Goal: Transaction & Acquisition: Purchase product/service

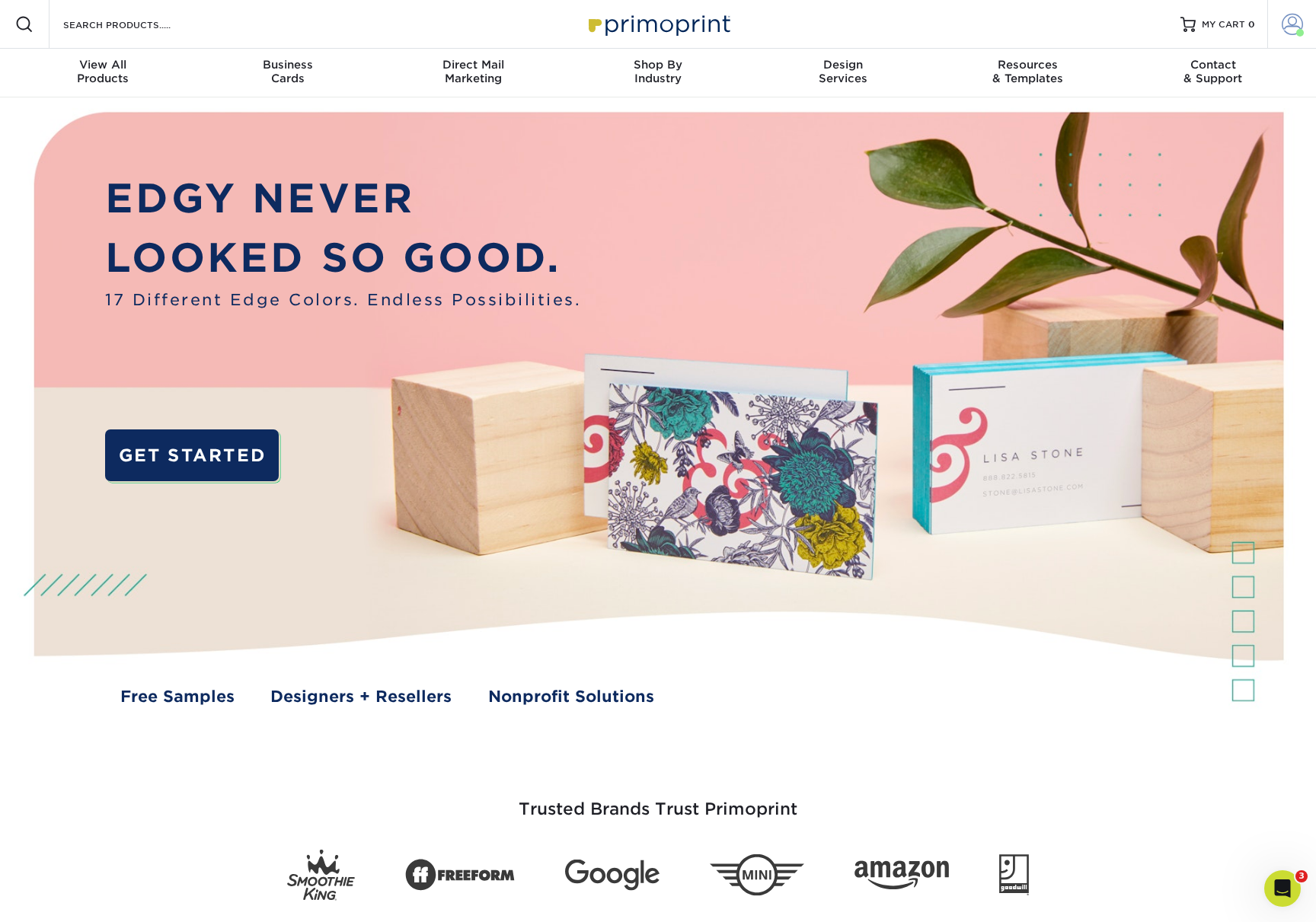
click at [1293, 20] on span at bounding box center [1292, 24] width 21 height 21
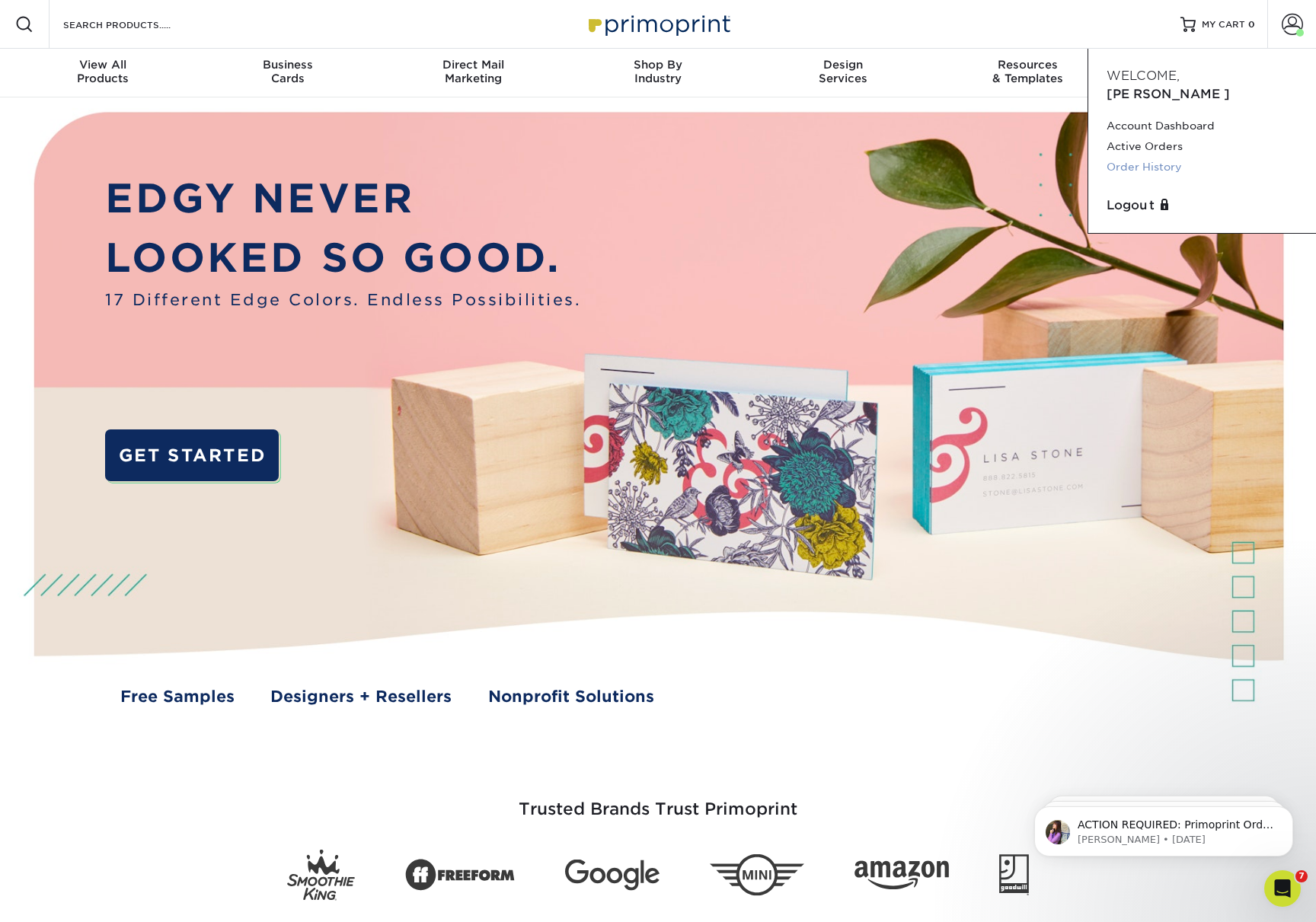
scroll to position [6, 0]
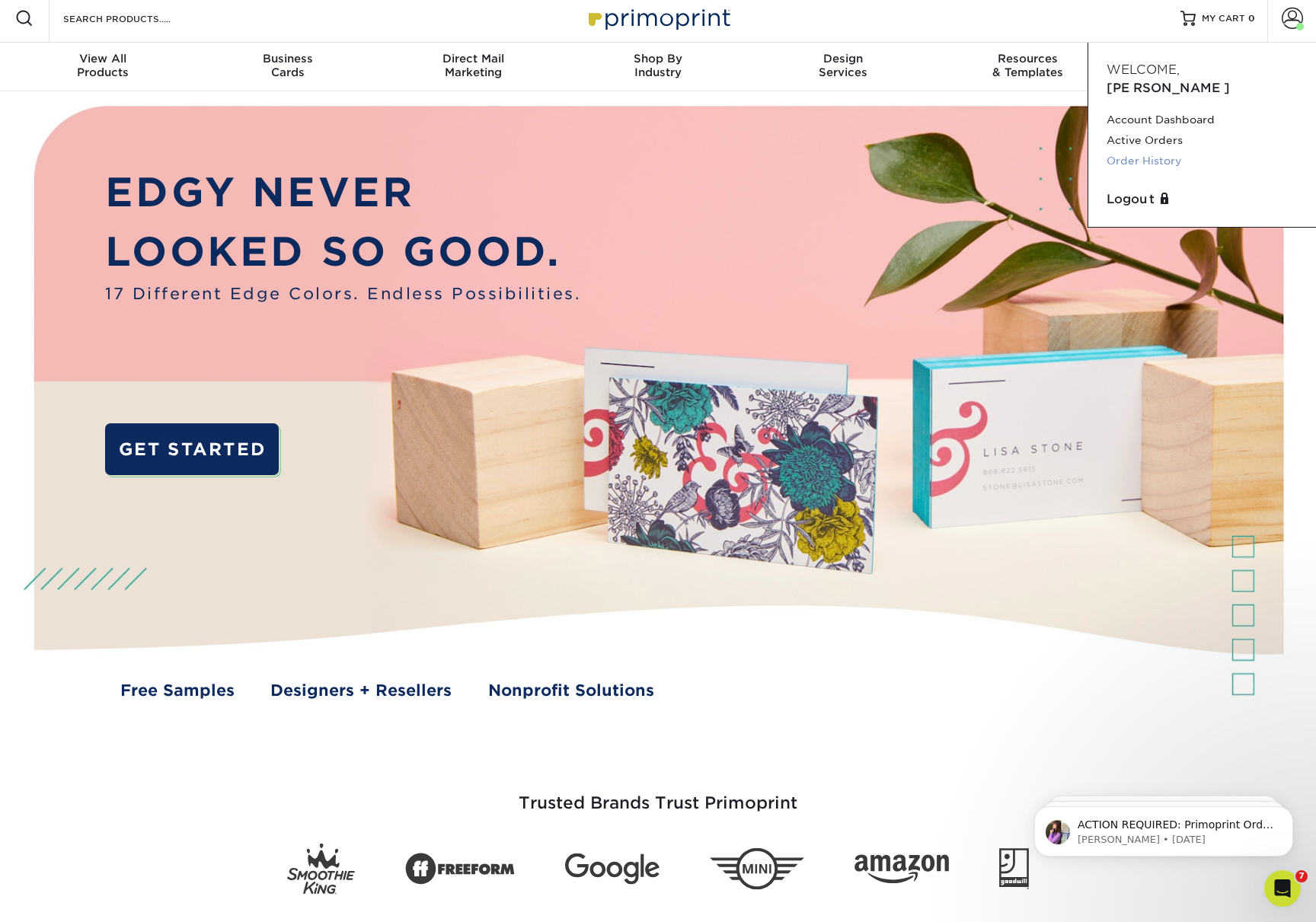
click at [1168, 151] on link "Order History" at bounding box center [1202, 161] width 192 height 20
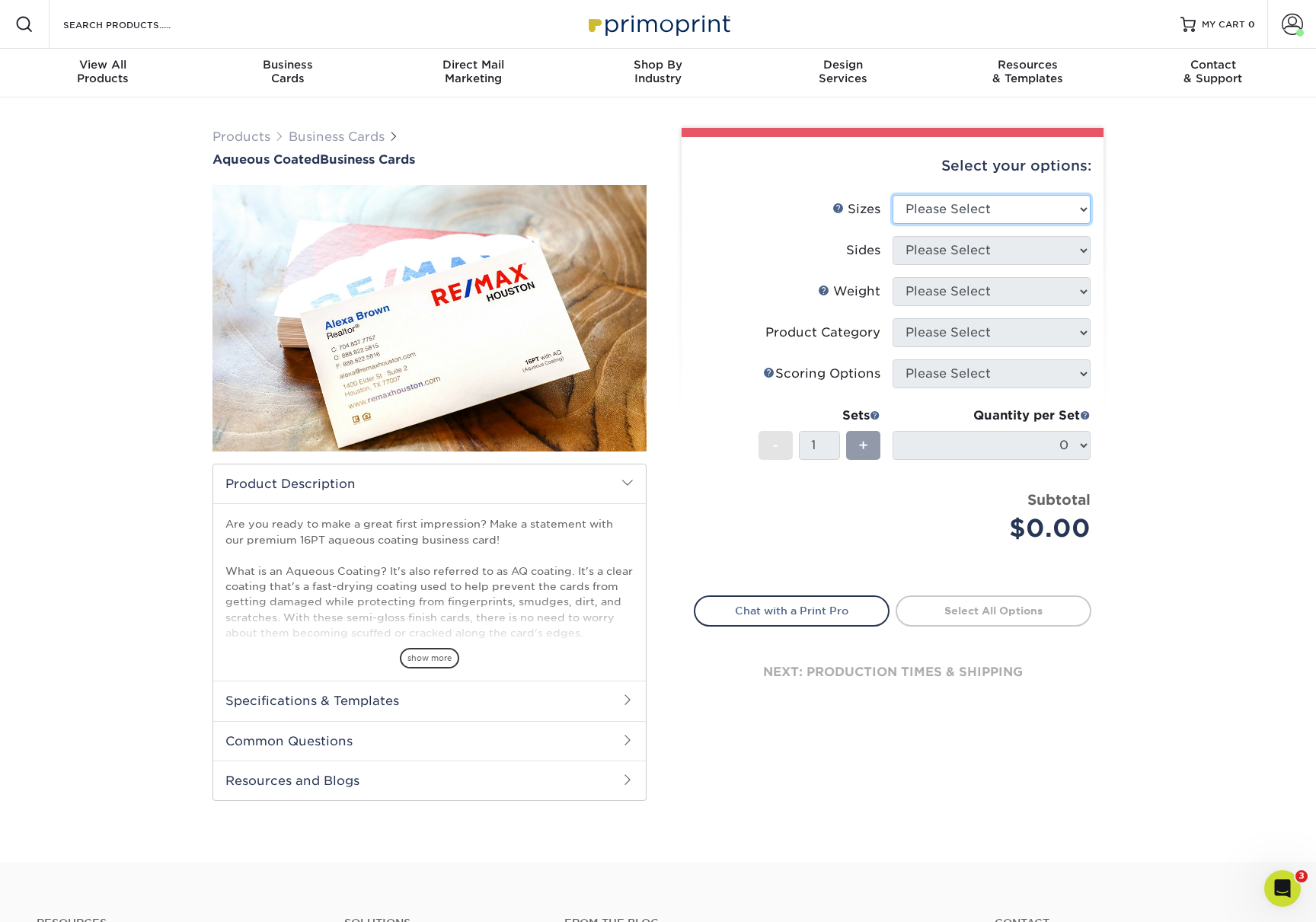
select select "2.00x3.50"
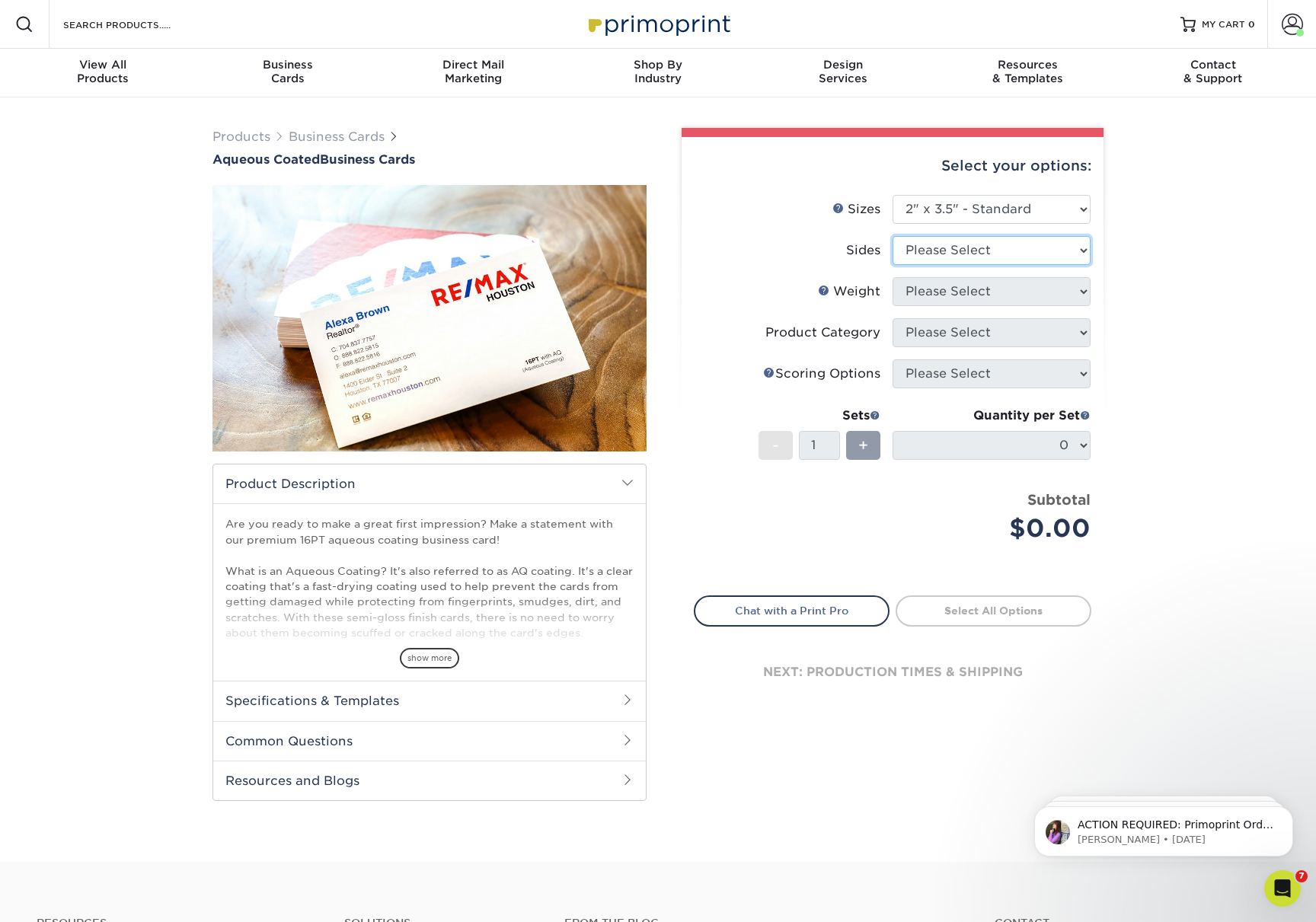
select select "13abbda7-1d64-4f25-8bb2-c179b224825d"
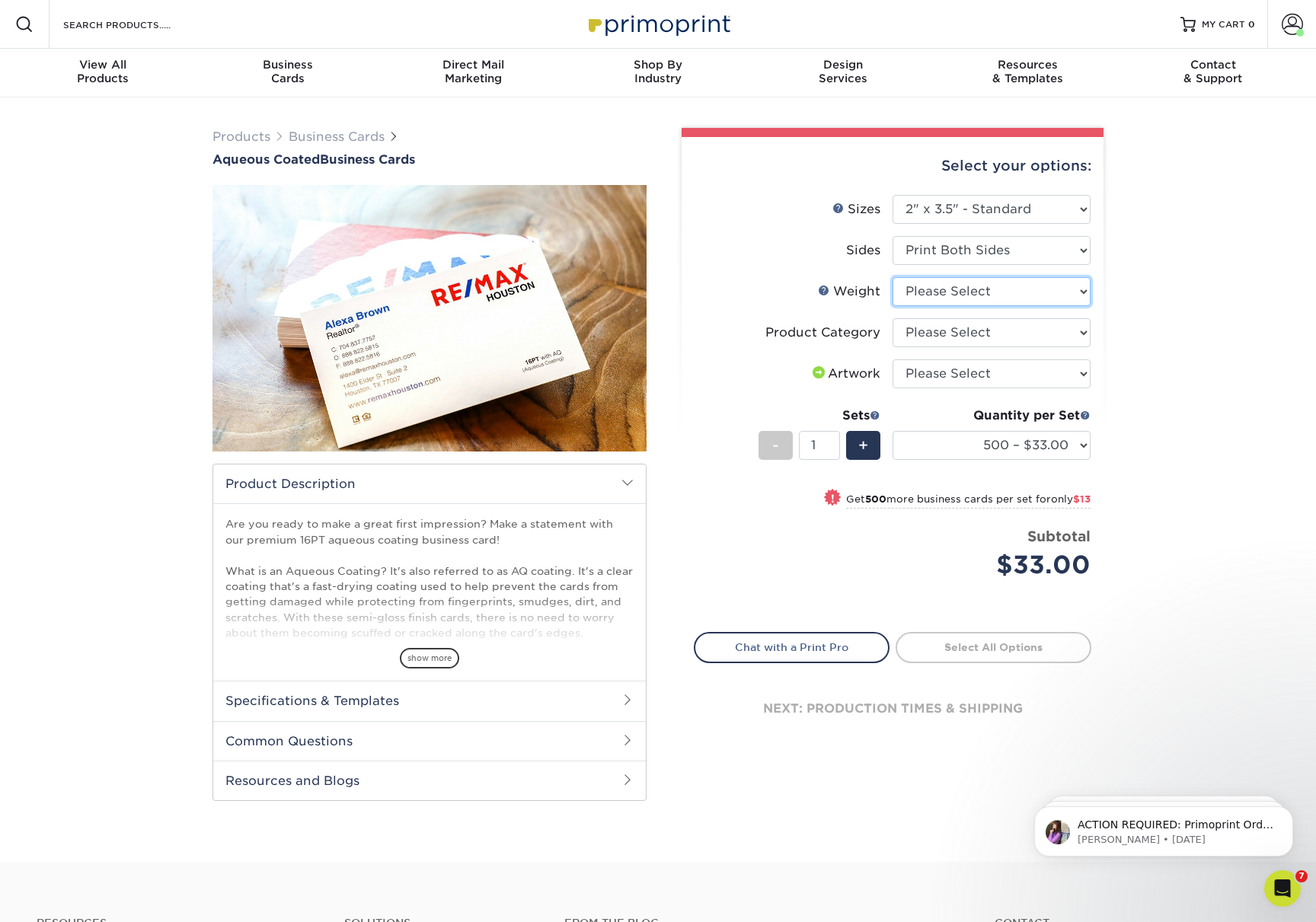
select select "16PT"
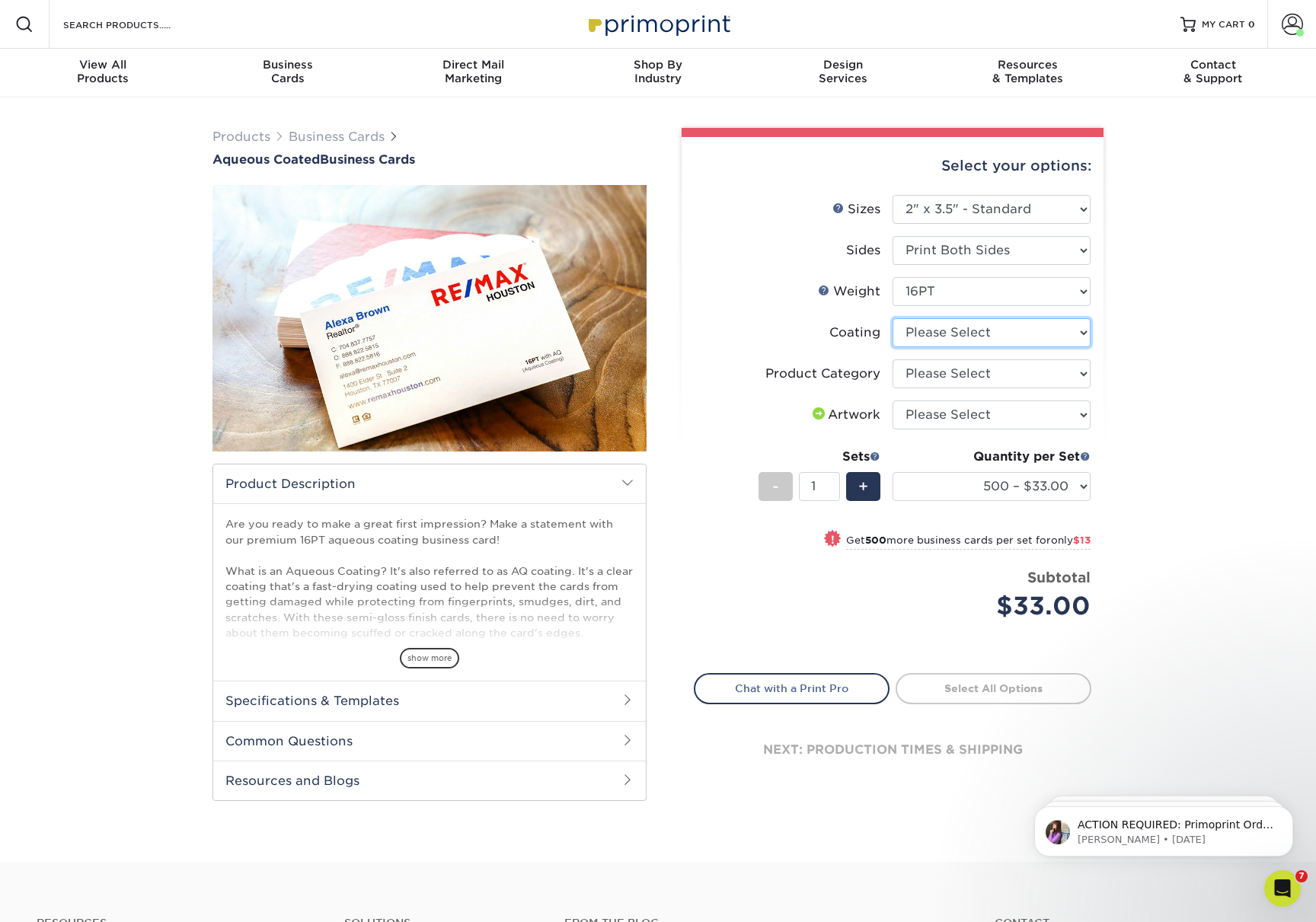
select select "d41dab50-ff65-4f4f-bb17-2afe4d36ae33"
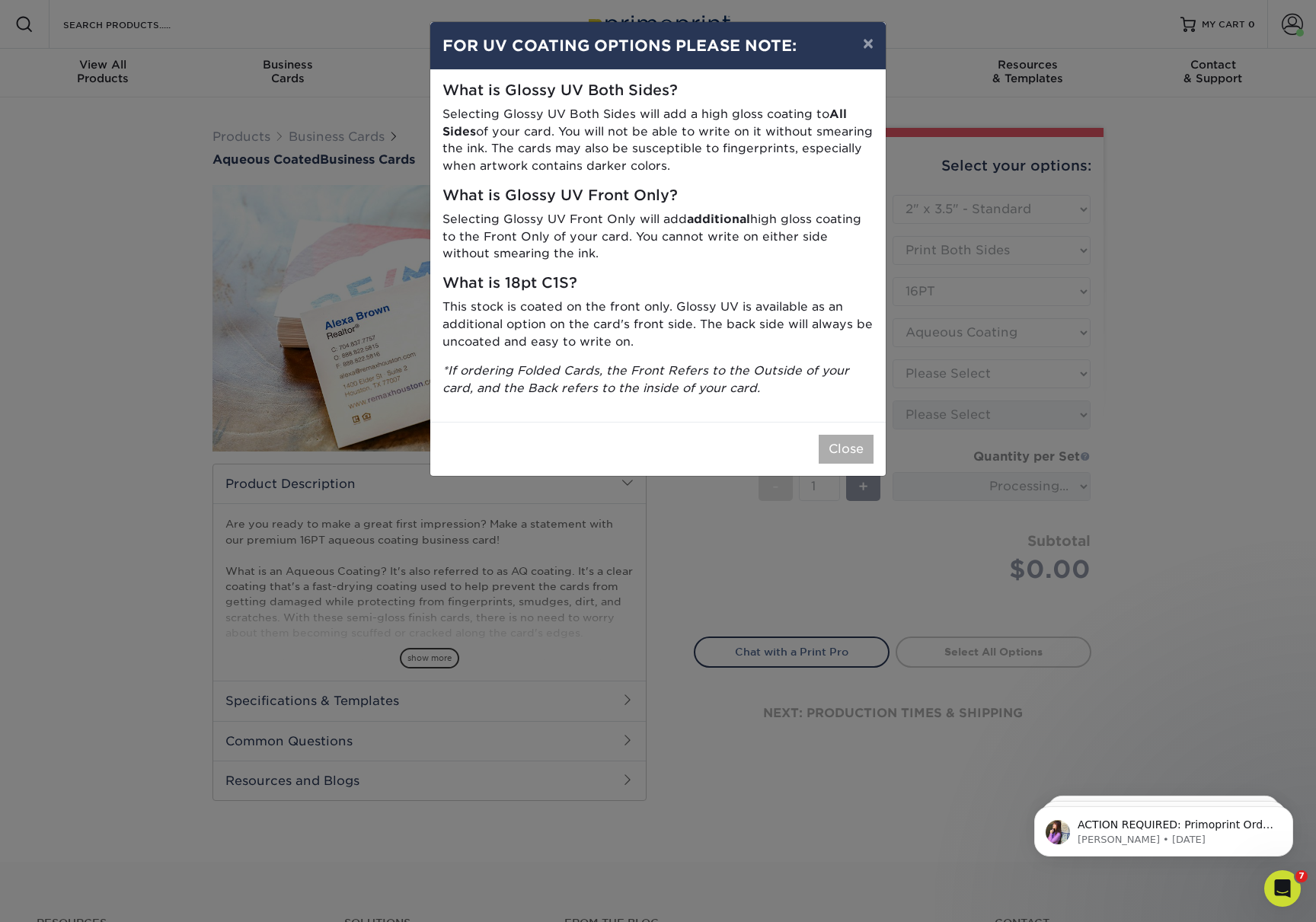
click at [839, 435] on button "Close" at bounding box center [846, 450] width 54 height 29
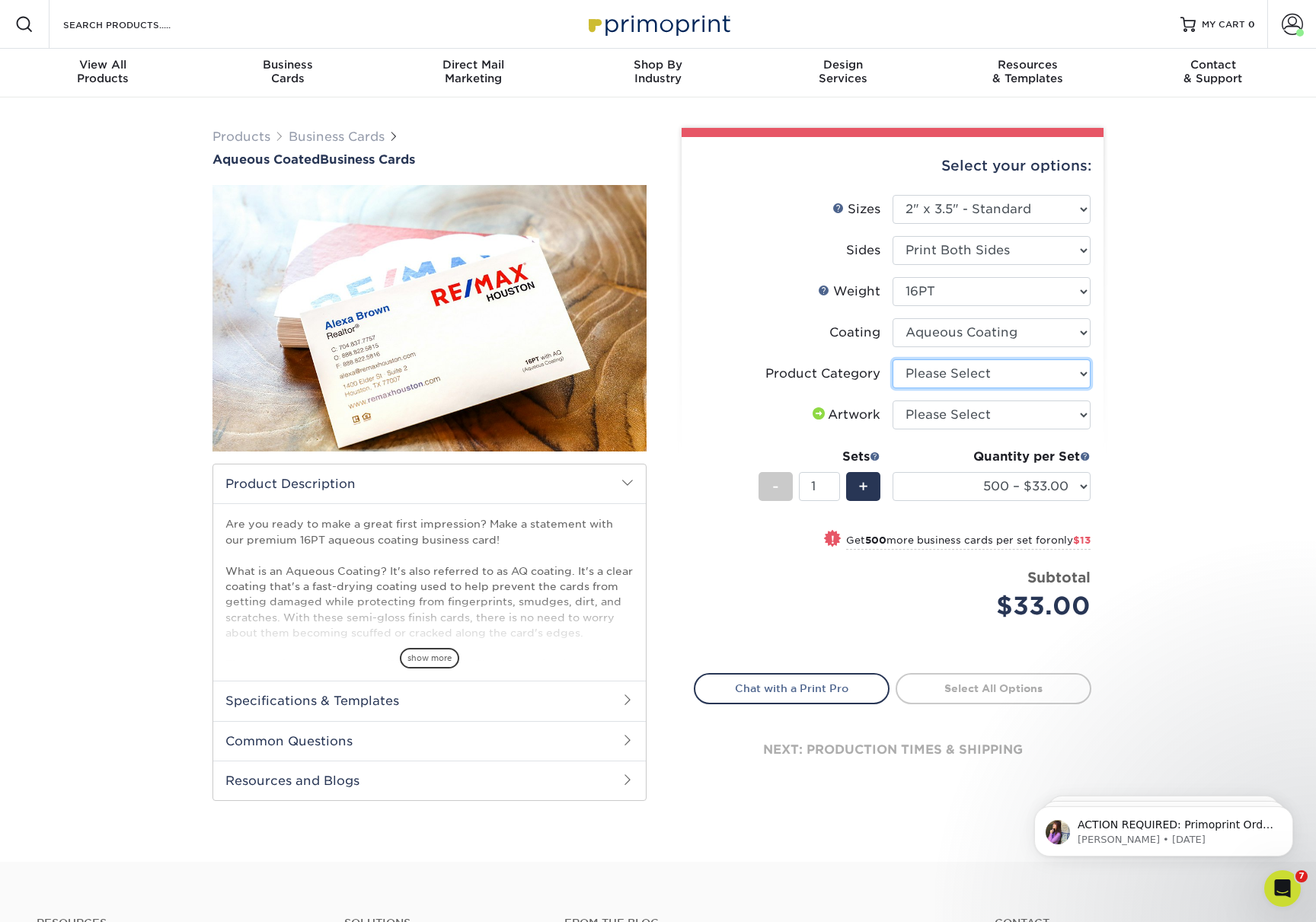
select select "3b5148f1-0588-4f88-a218-97bcfdce65c1"
select select "upload"
click at [1016, 690] on link "Proceed to Shipping" at bounding box center [993, 687] width 196 height 27
type input "Set 1"
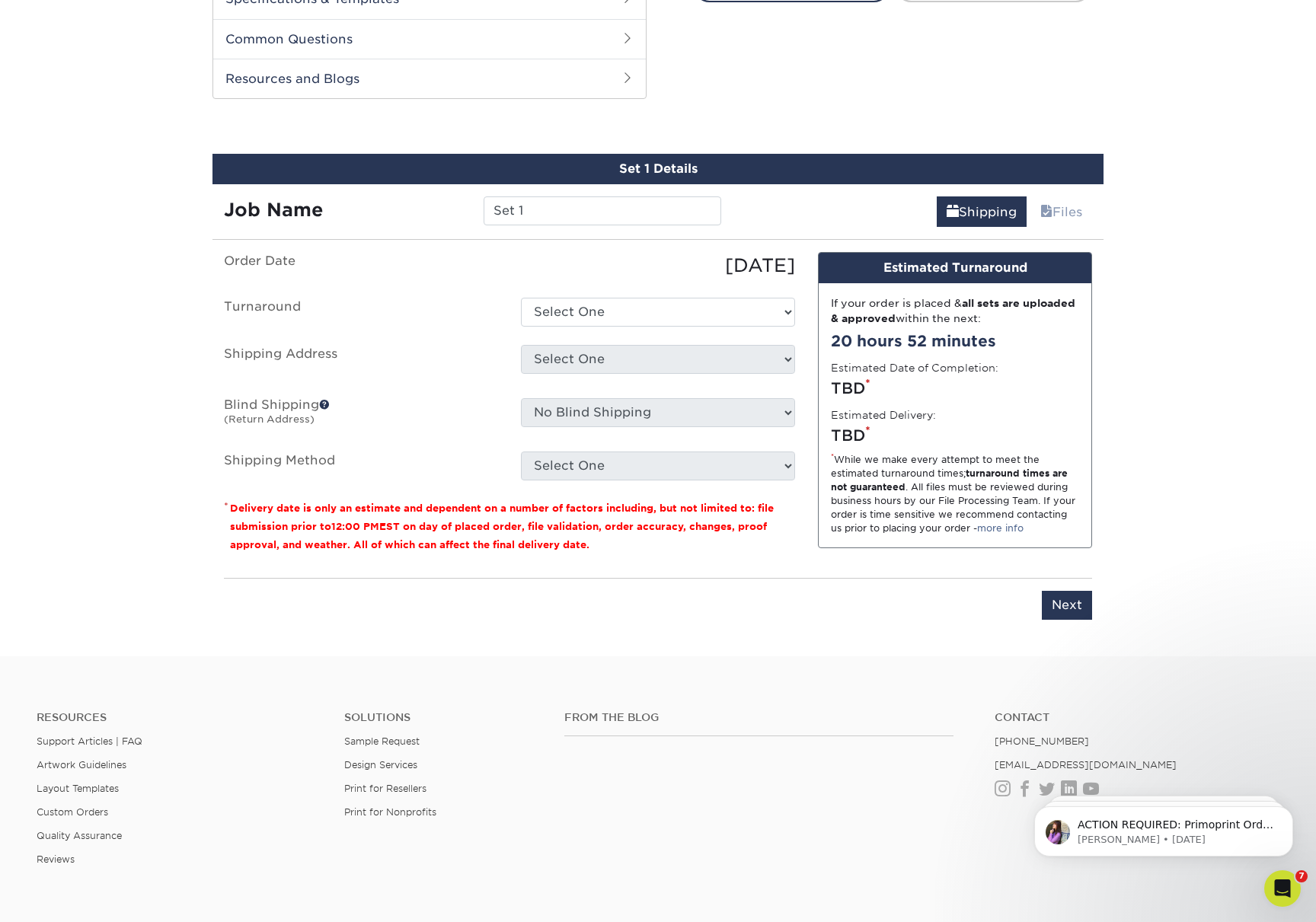
scroll to position [726, 0]
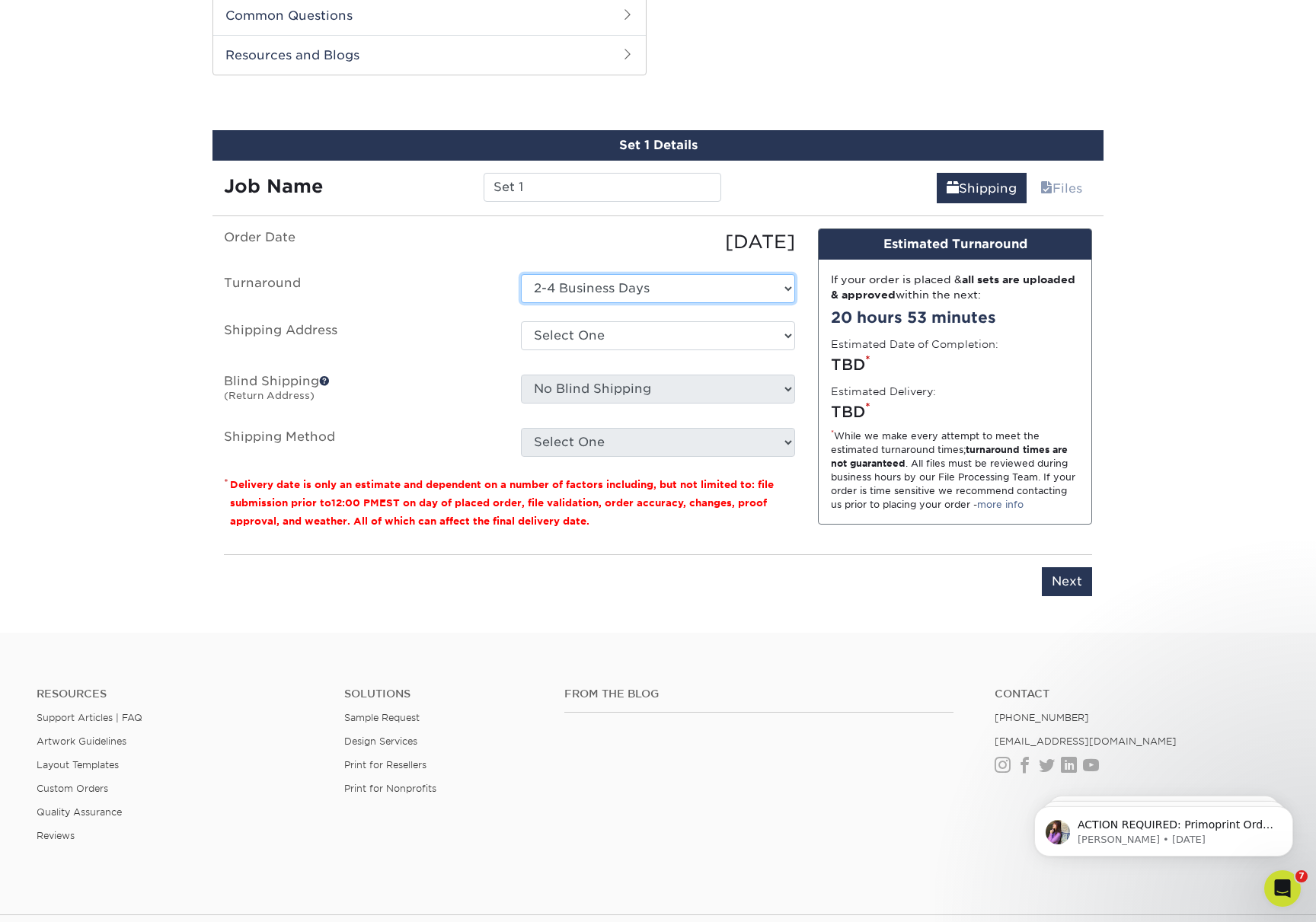
select select "e6b60cba-f555-419a-bf02-0ef504fe34fb"
select select "253461"
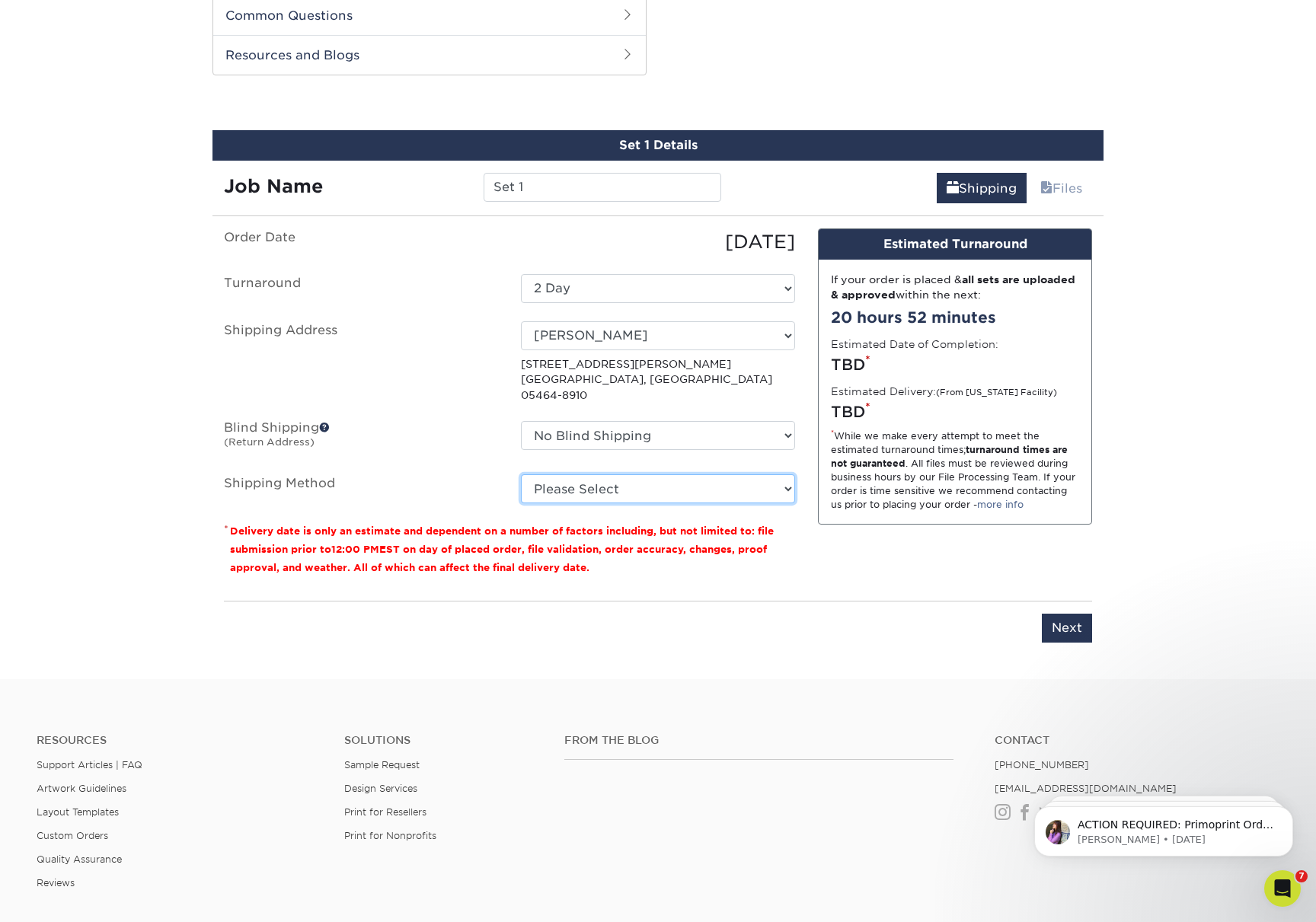
select select "03"
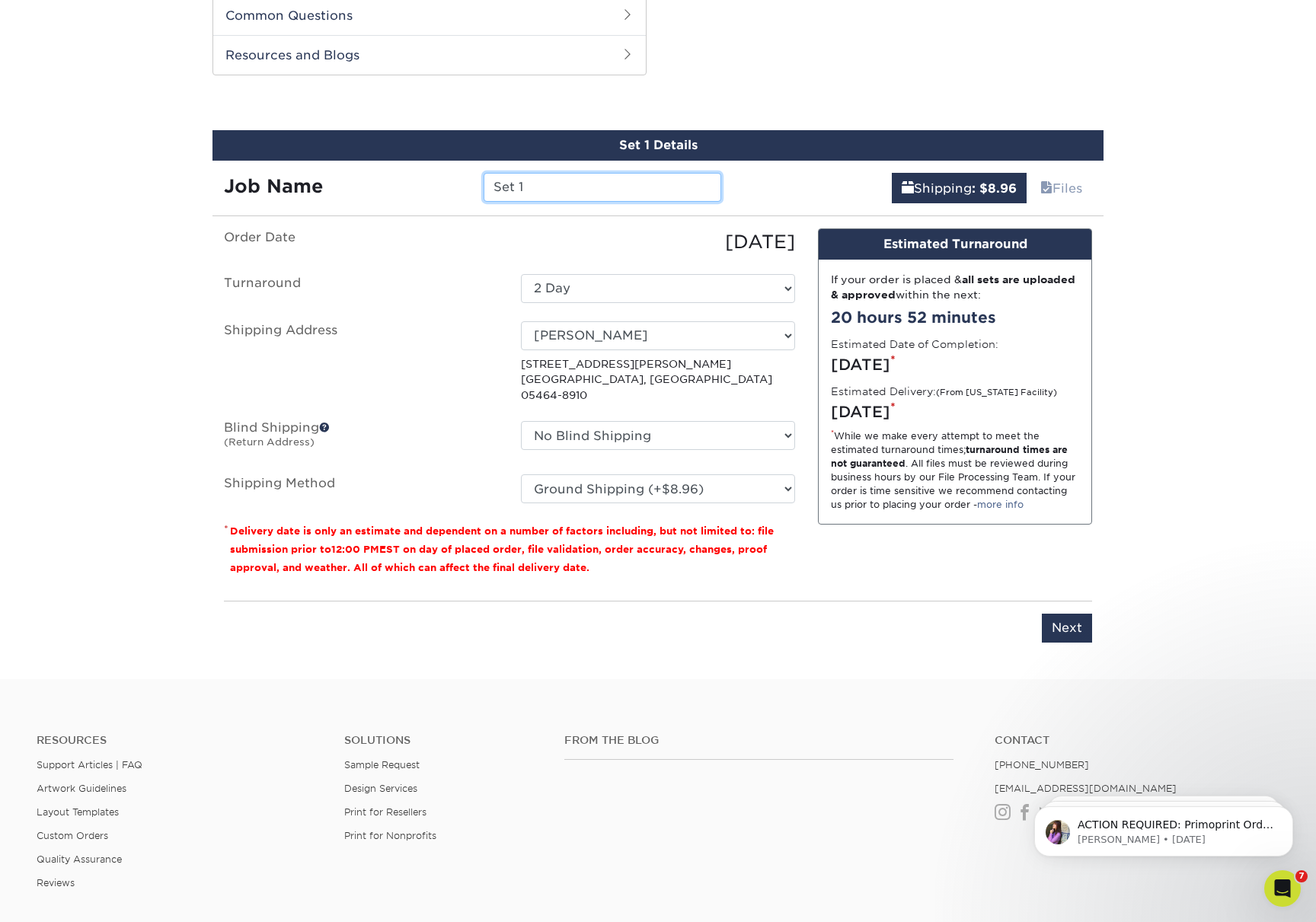
drag, startPoint x: 571, startPoint y: 177, endPoint x: 572, endPoint y: 186, distance: 9.1
click at [572, 179] on input "Set 1" at bounding box center [602, 187] width 237 height 29
drag, startPoint x: 501, startPoint y: 177, endPoint x: 414, endPoint y: 168, distance: 87.5
click at [414, 168] on div "Job Name Set 1" at bounding box center [472, 182] width 520 height 43
type input "[PERSON_NAME]"
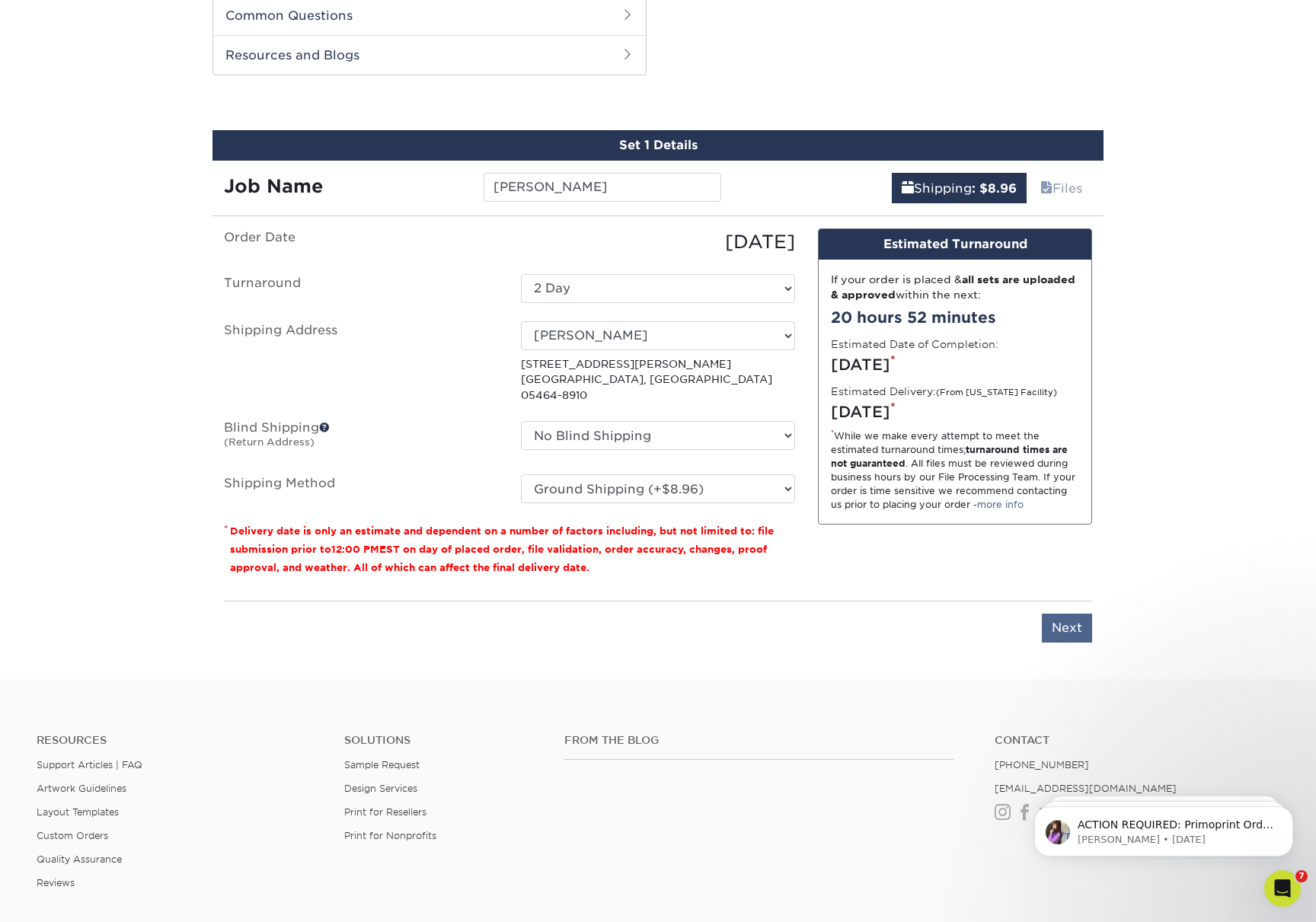
click at [1065, 614] on input "Next" at bounding box center [1067, 628] width 50 height 29
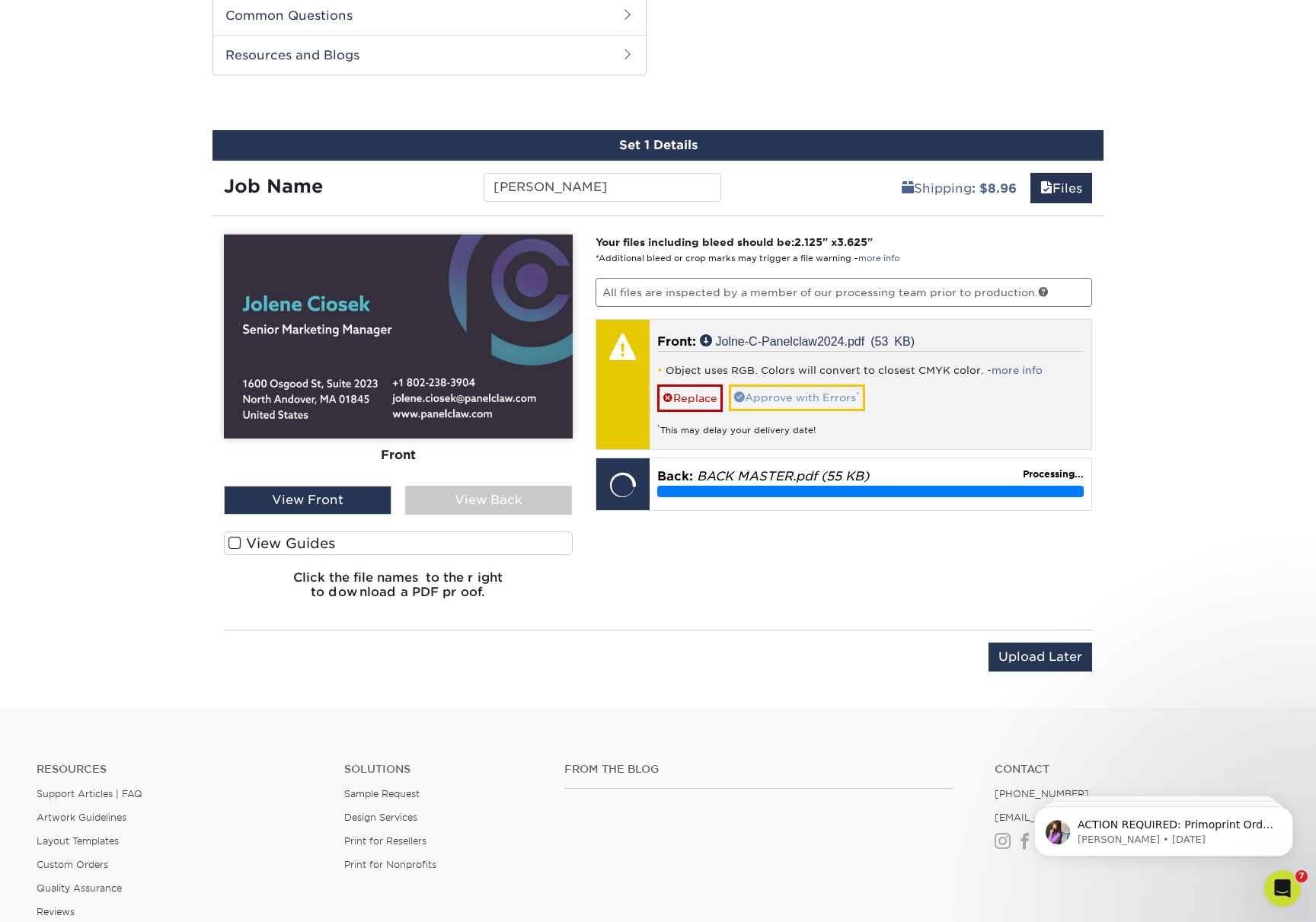
click at [807, 393] on link "Approve with Errors *" at bounding box center [797, 398] width 136 height 26
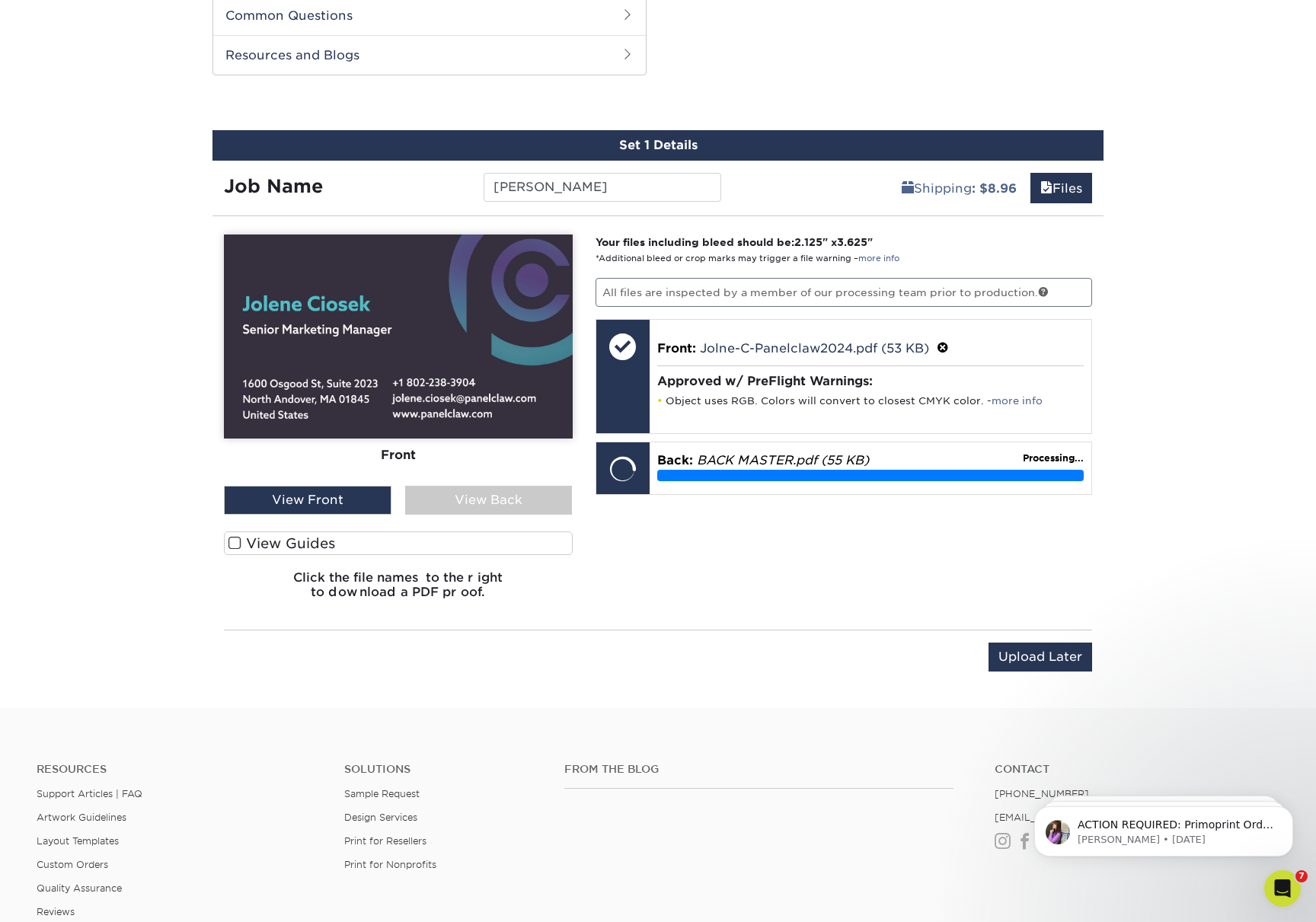
scroll to position [727, 0]
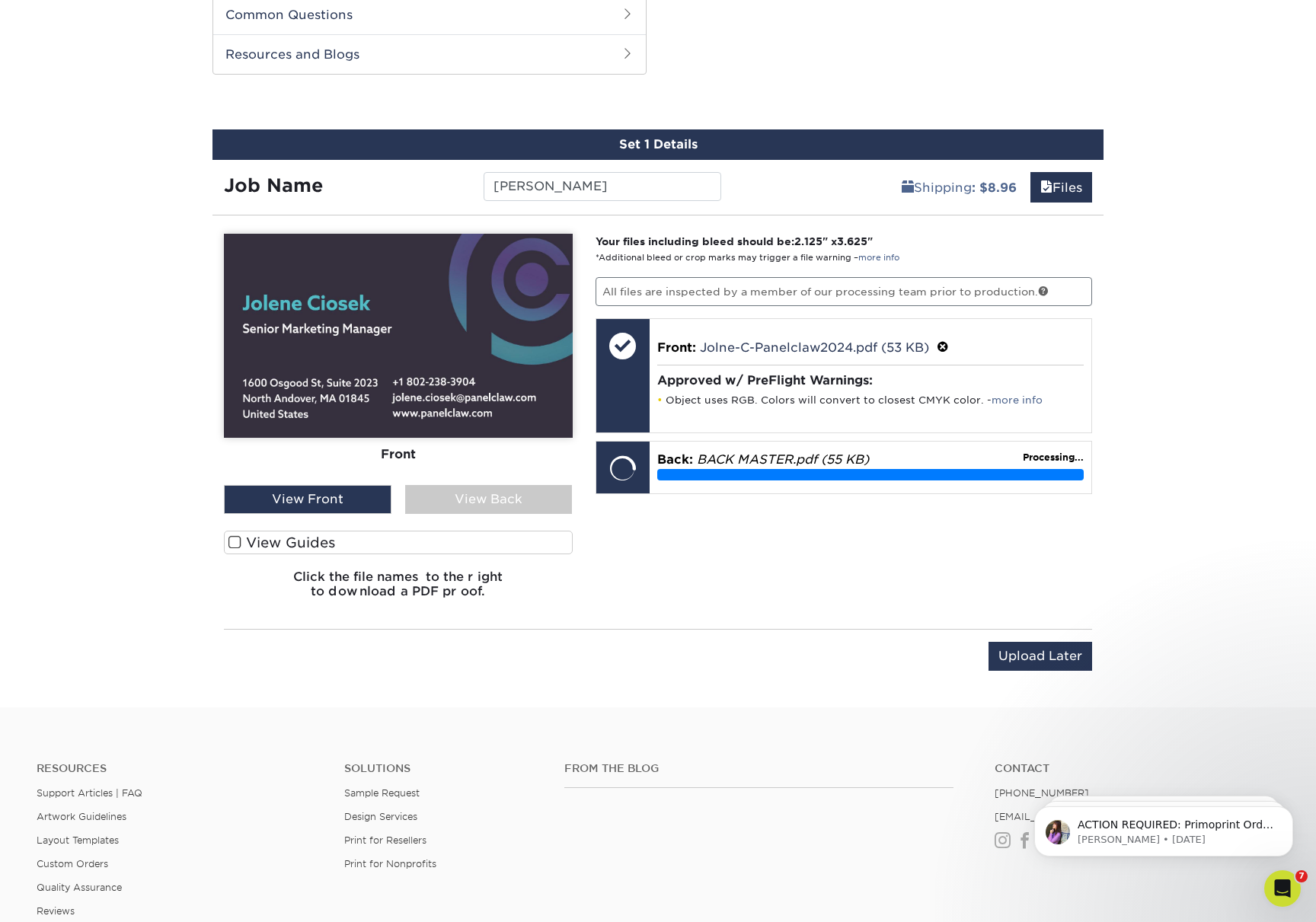
click at [235, 536] on span at bounding box center [234, 542] width 13 height 14
click at [0, 0] on input "View Guides" at bounding box center [0, 0] width 0 height 0
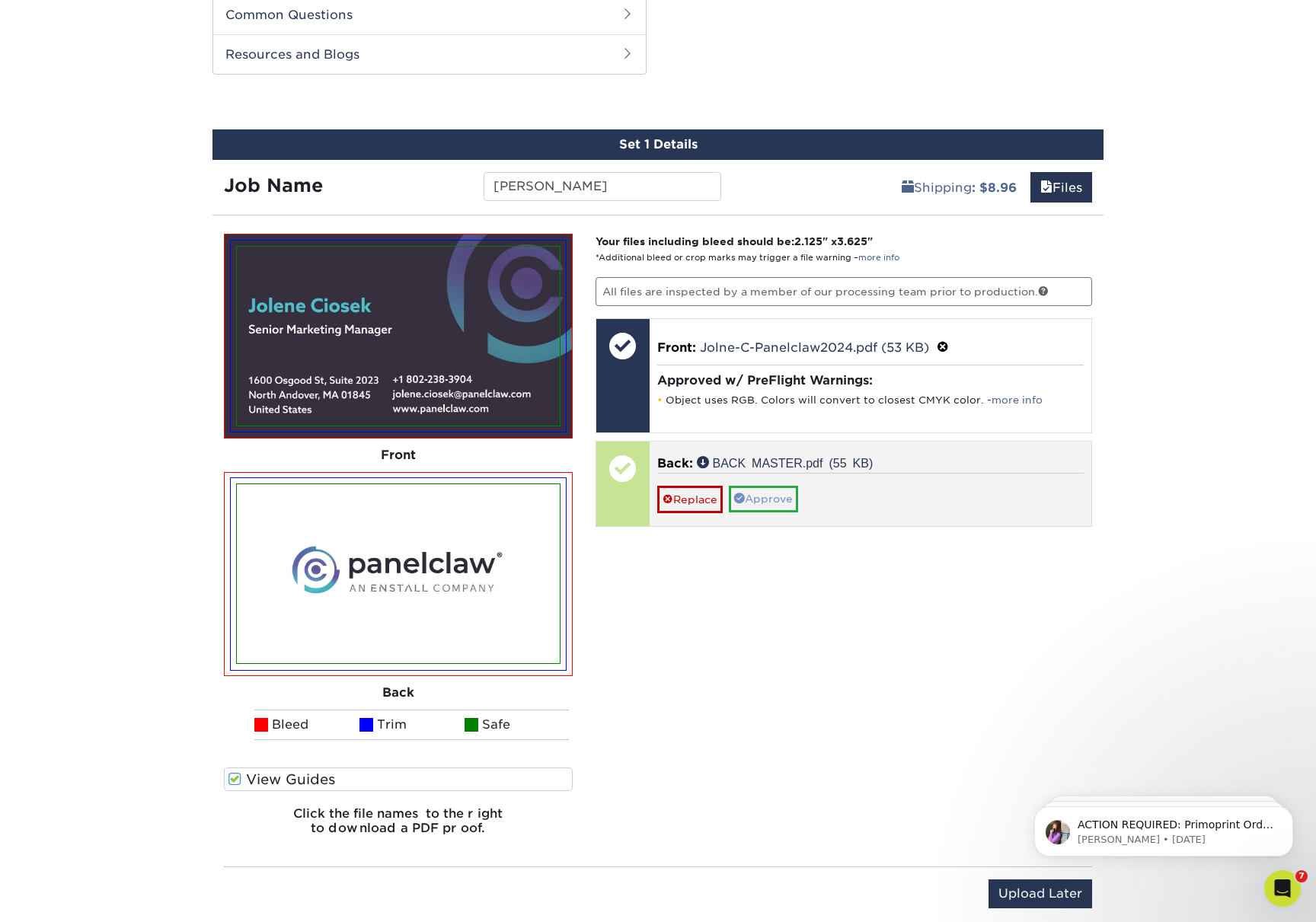
click at [792, 497] on link "Approve" at bounding box center [763, 499] width 69 height 26
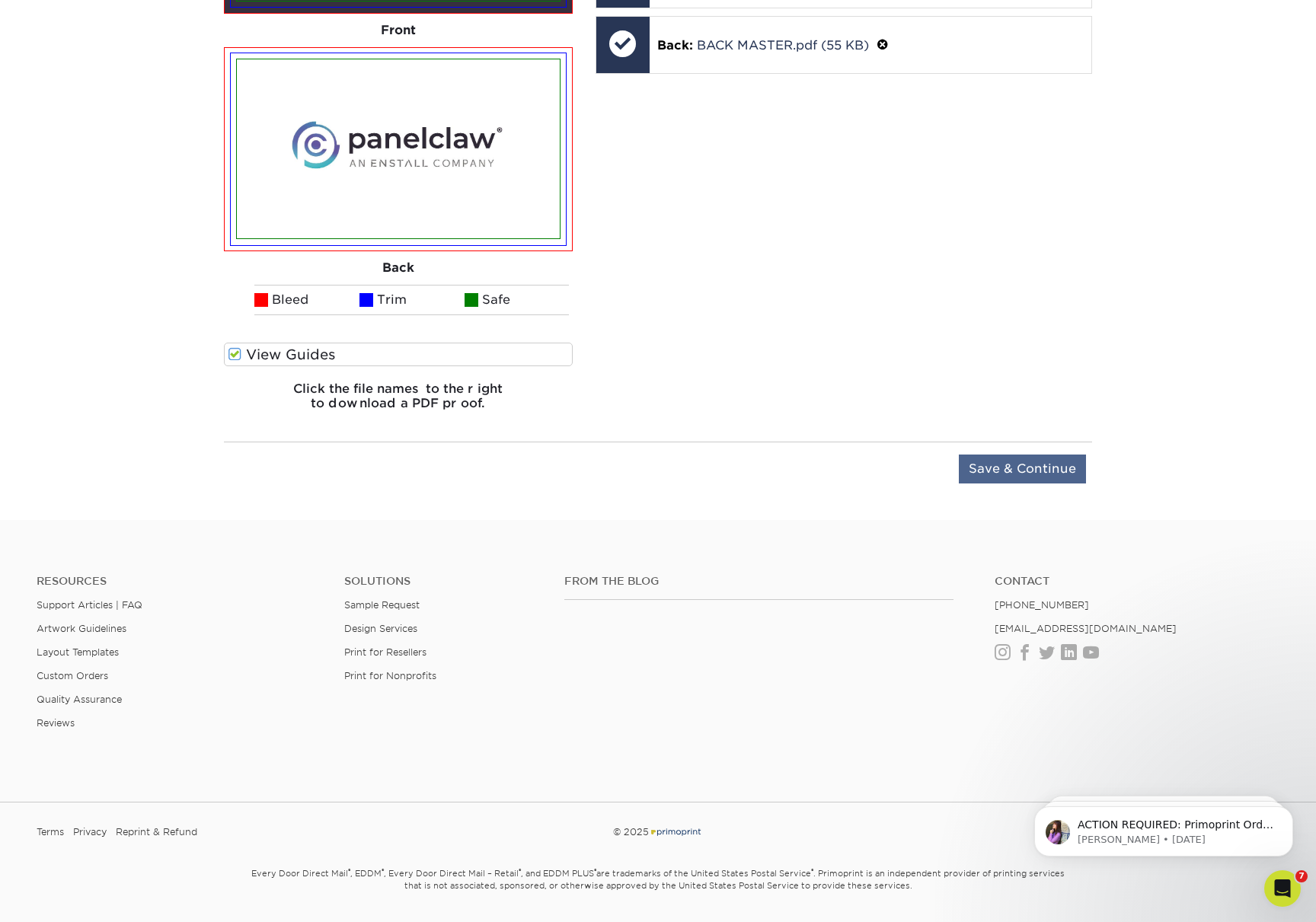
click at [1010, 475] on input "Save & Continue" at bounding box center [1021, 469] width 127 height 29
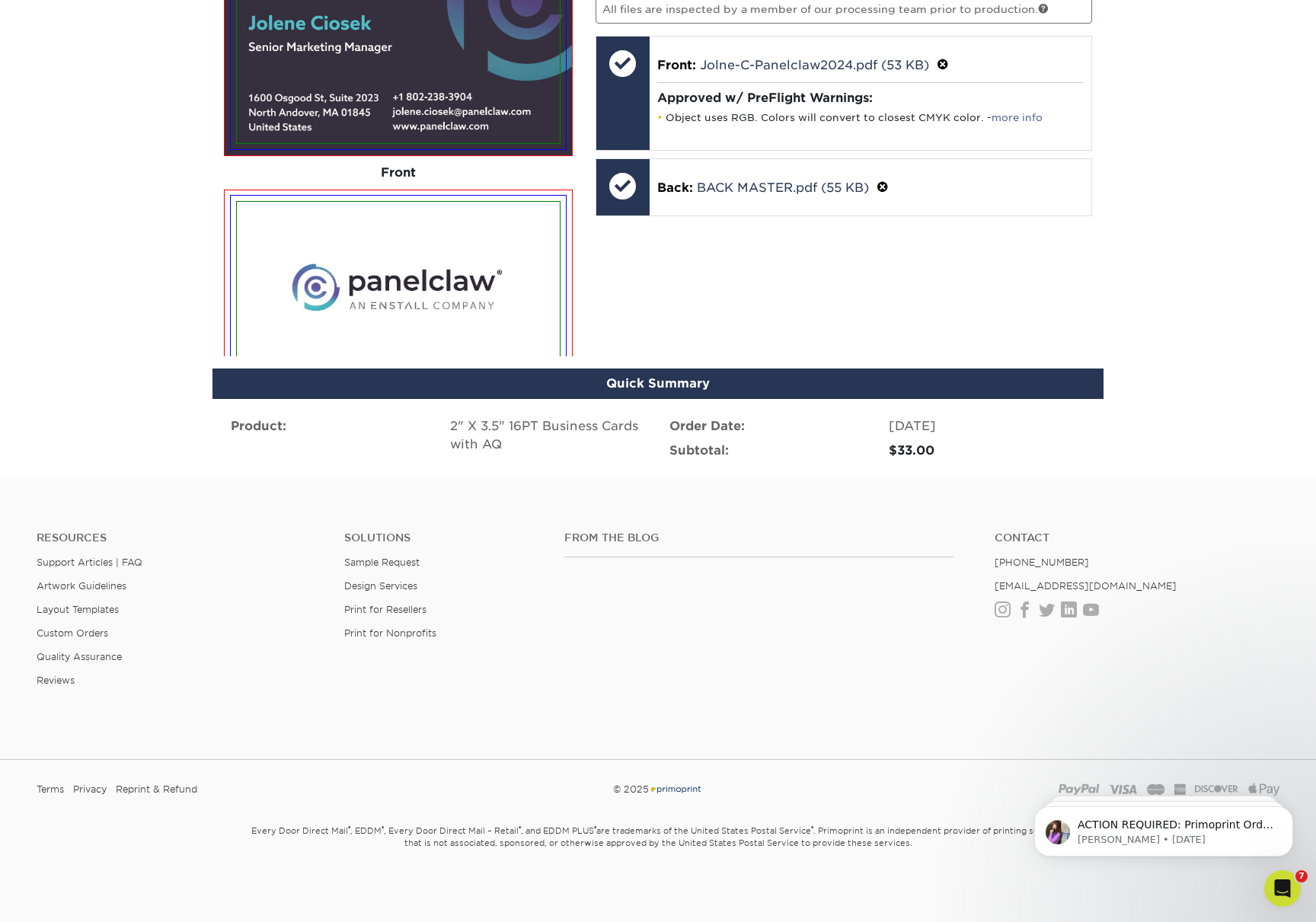
scroll to position [742, 0]
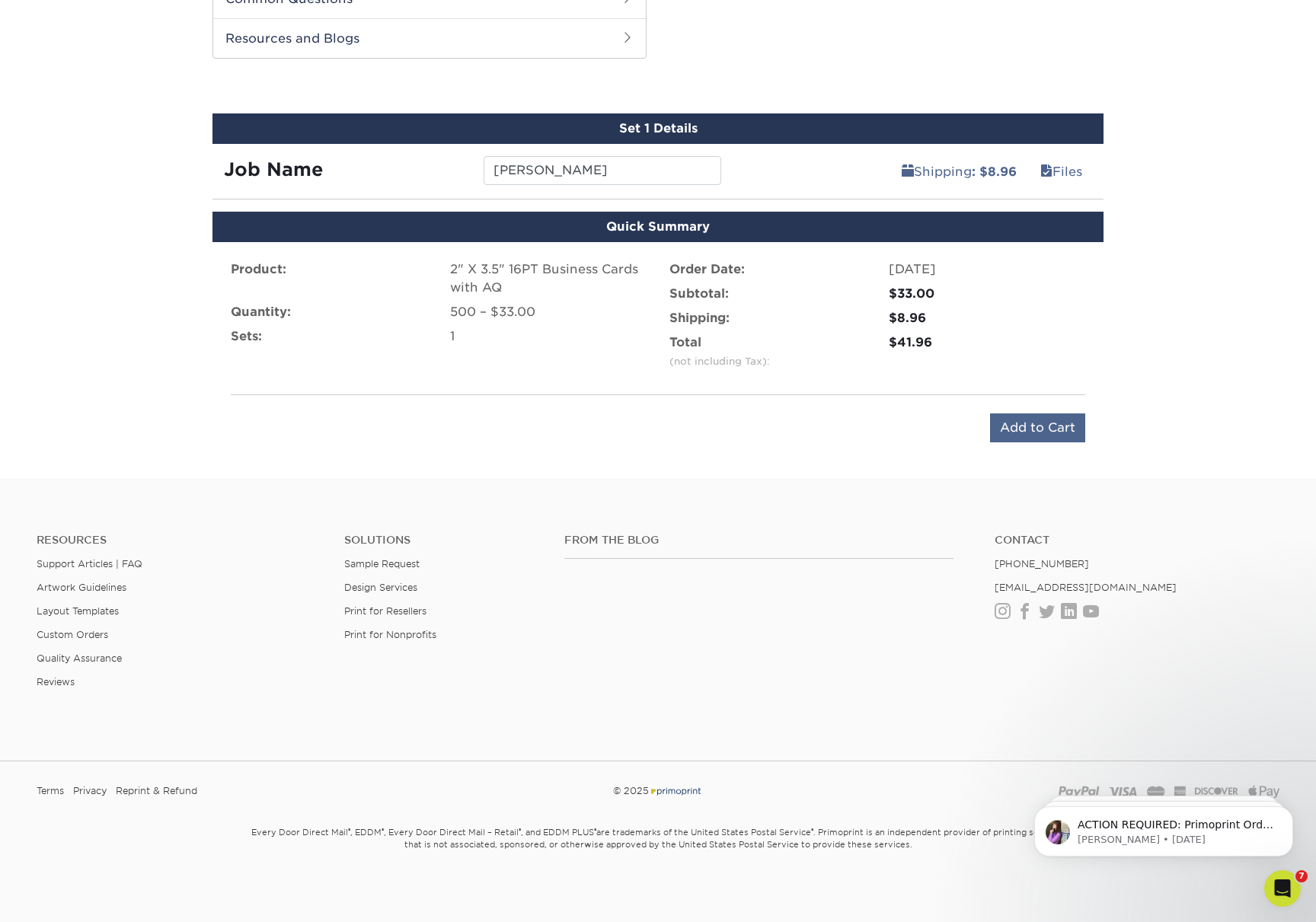
click at [1027, 422] on input "Add to Cart" at bounding box center [1038, 428] width 95 height 29
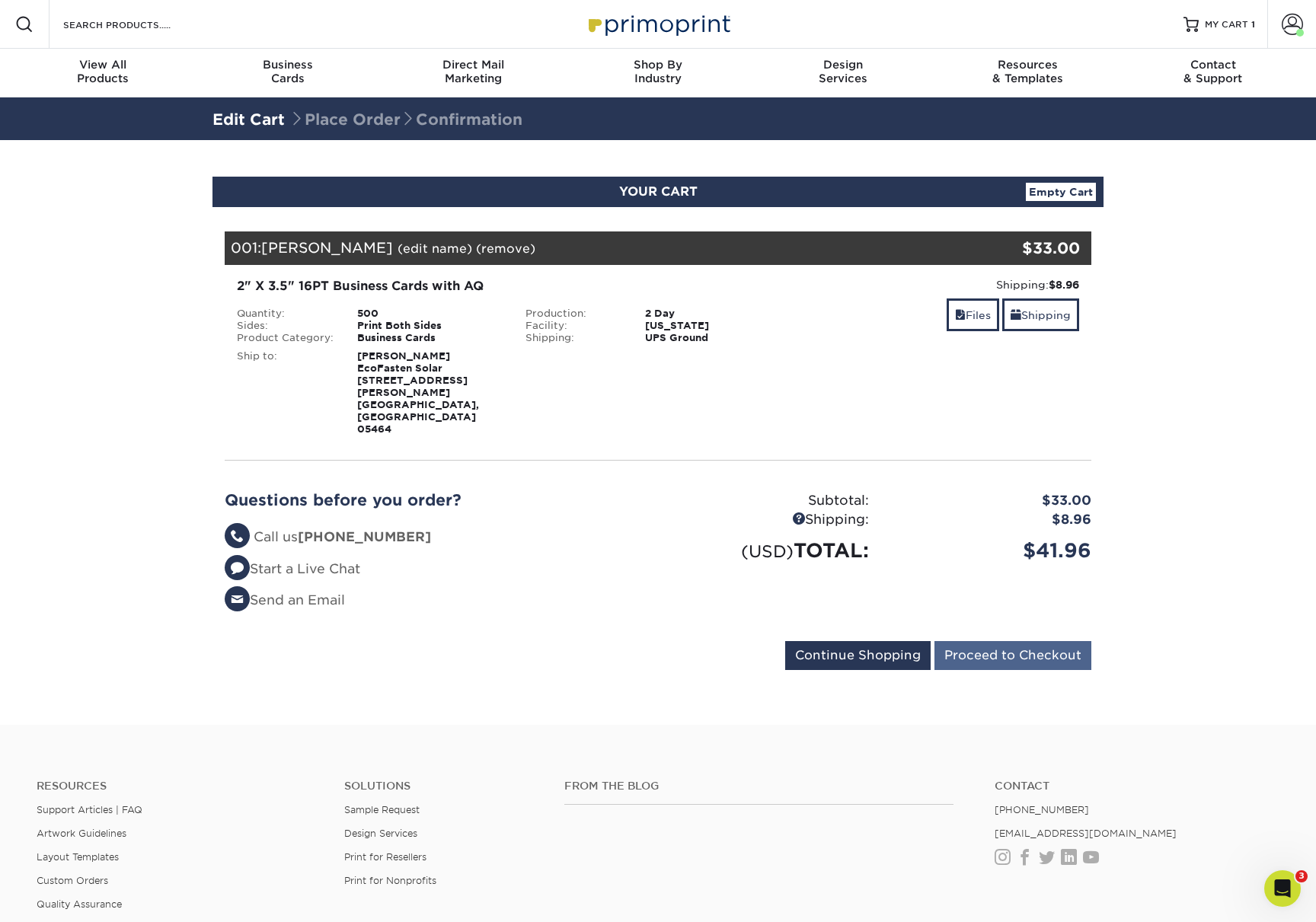
click at [1005, 641] on input "Proceed to Checkout" at bounding box center [1013, 656] width 157 height 29
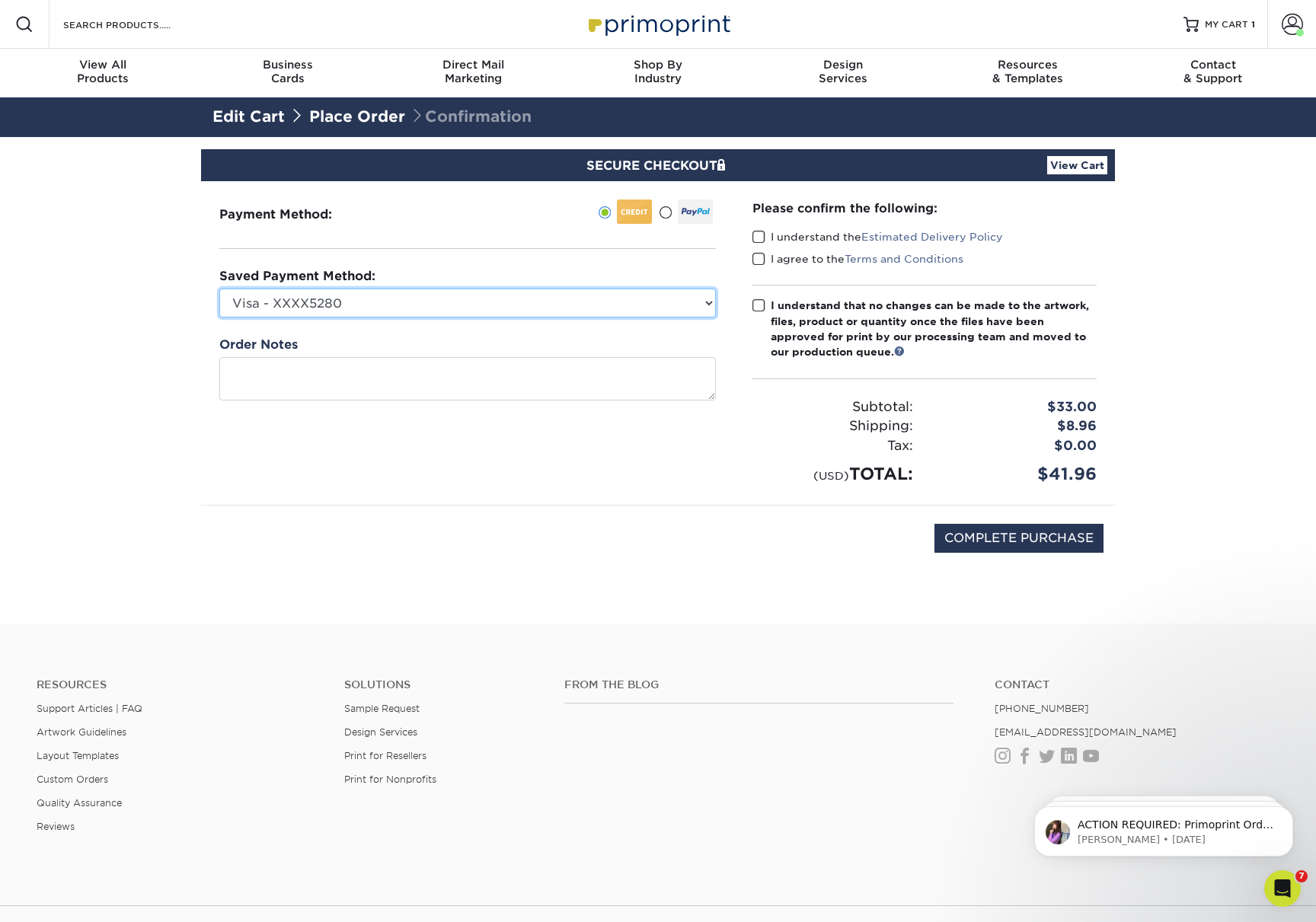
select select "65124"
click at [760, 234] on span at bounding box center [758, 237] width 13 height 14
click at [0, 0] on input "I understand the Estimated Delivery Policy" at bounding box center [0, 0] width 0 height 0
click at [758, 257] on span at bounding box center [758, 259] width 13 height 14
click at [0, 0] on input "I agree to the Terms and Conditions" at bounding box center [0, 0] width 0 height 0
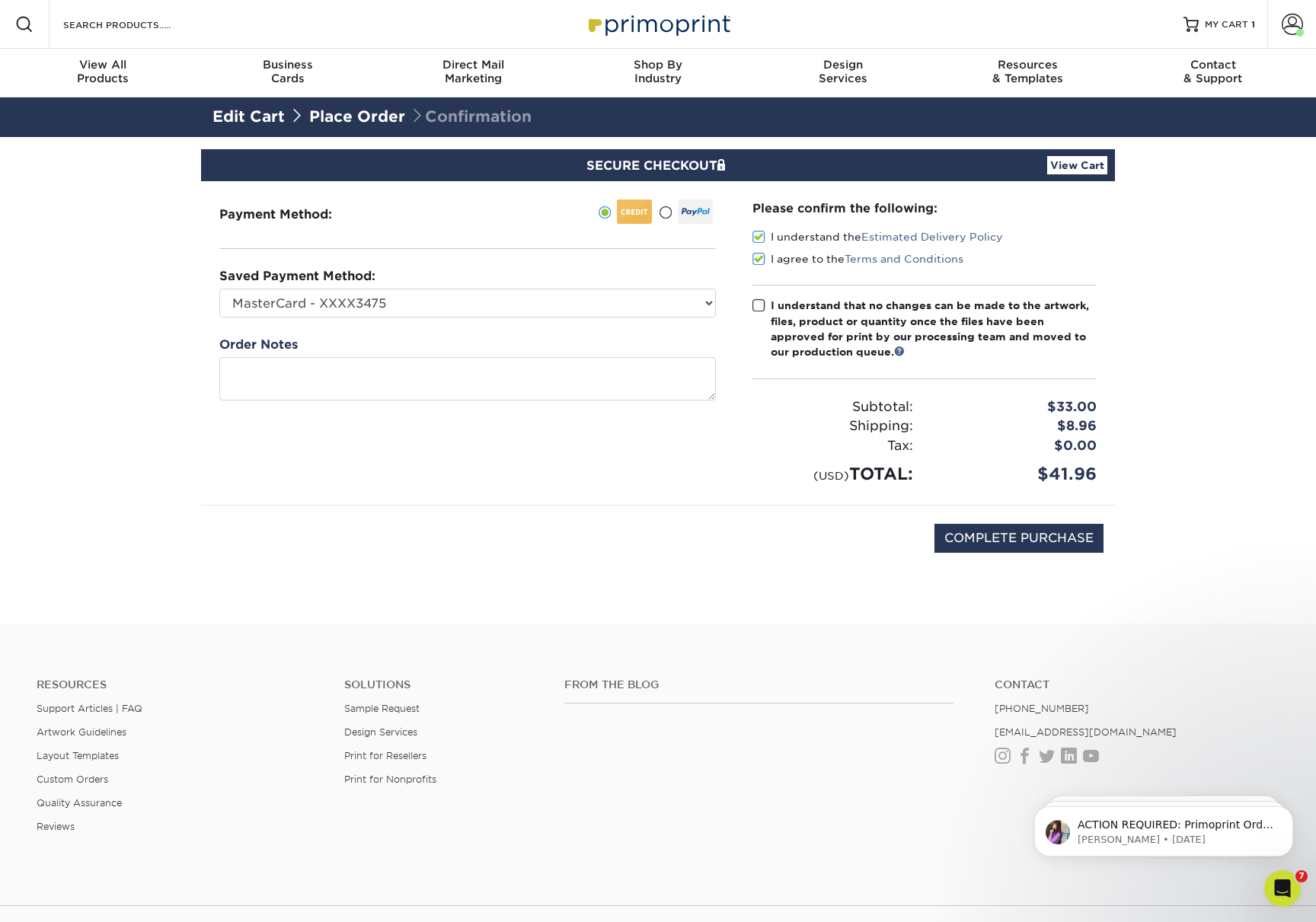
click at [759, 301] on span at bounding box center [758, 306] width 13 height 14
click at [0, 0] on input "I understand that no changes can be made to the artwork, files, product or quan…" at bounding box center [0, 0] width 0 height 0
click at [1003, 532] on input "COMPLETE PURCHASE" at bounding box center [1019, 539] width 169 height 29
type input "PROCESSING, PLEASE WAIT..."
